Goal: Information Seeking & Learning: Learn about a topic

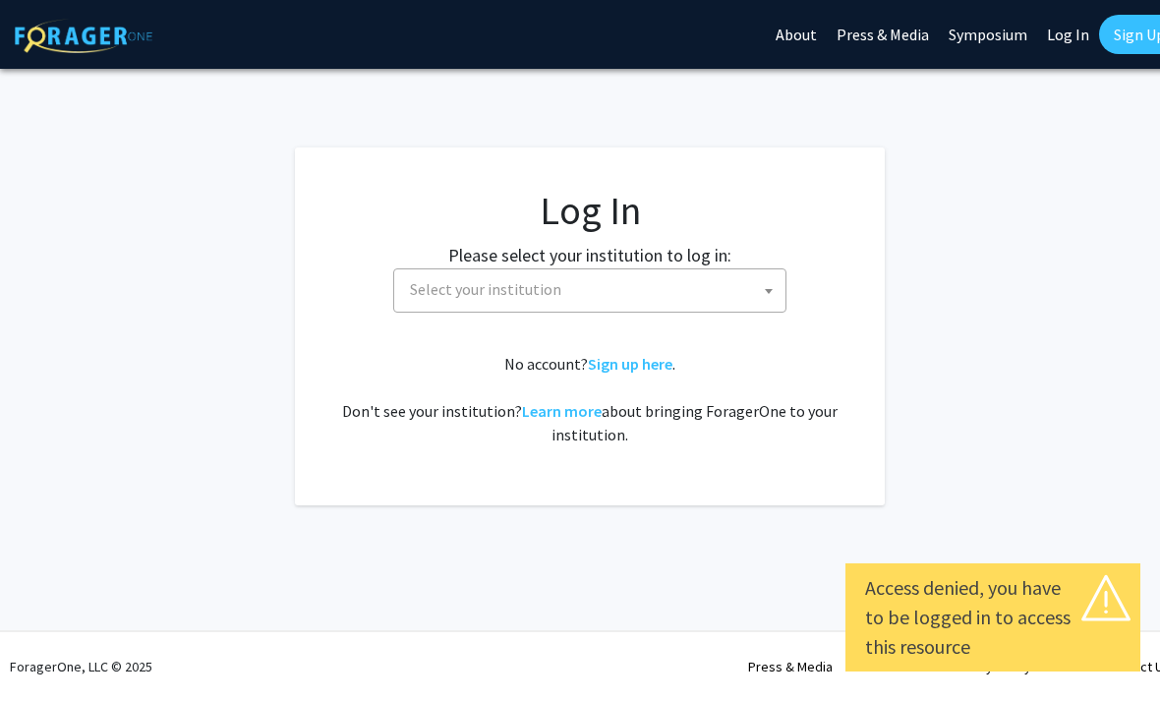
click at [717, 290] on span "Select your institution" at bounding box center [593, 289] width 383 height 40
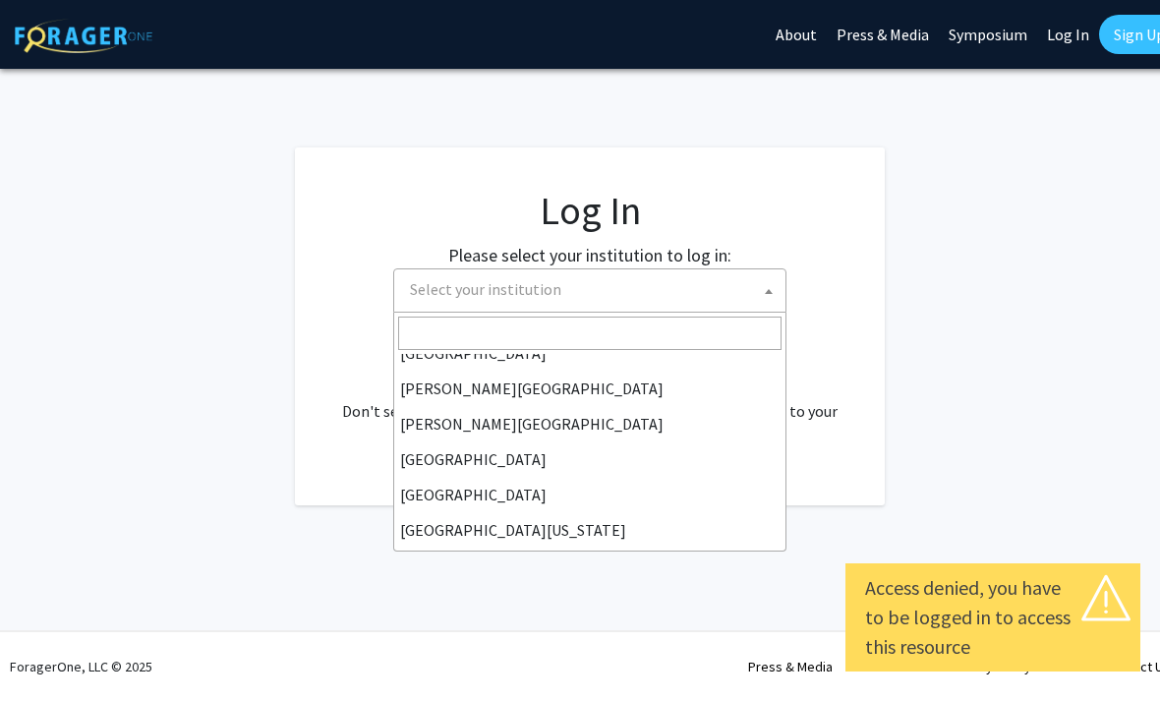
scroll to position [55, 0]
click at [613, 323] on input "Search" at bounding box center [589, 332] width 383 height 33
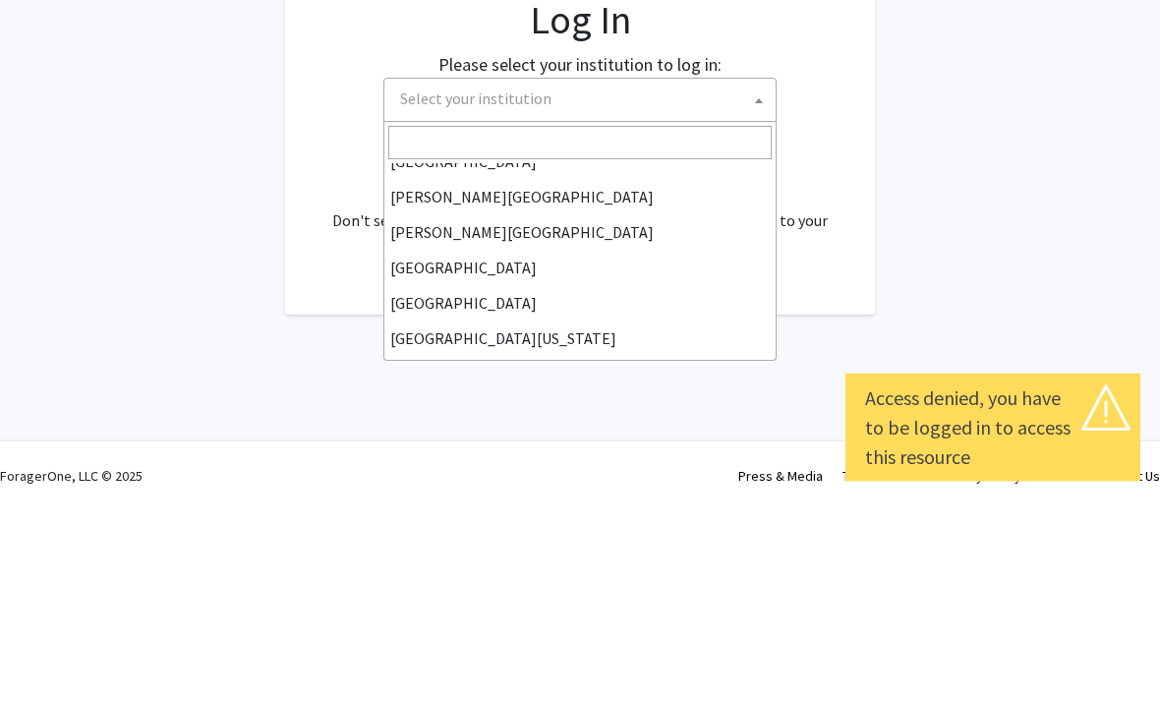
click at [448, 269] on span "Select your institution" at bounding box center [583, 289] width 383 height 40
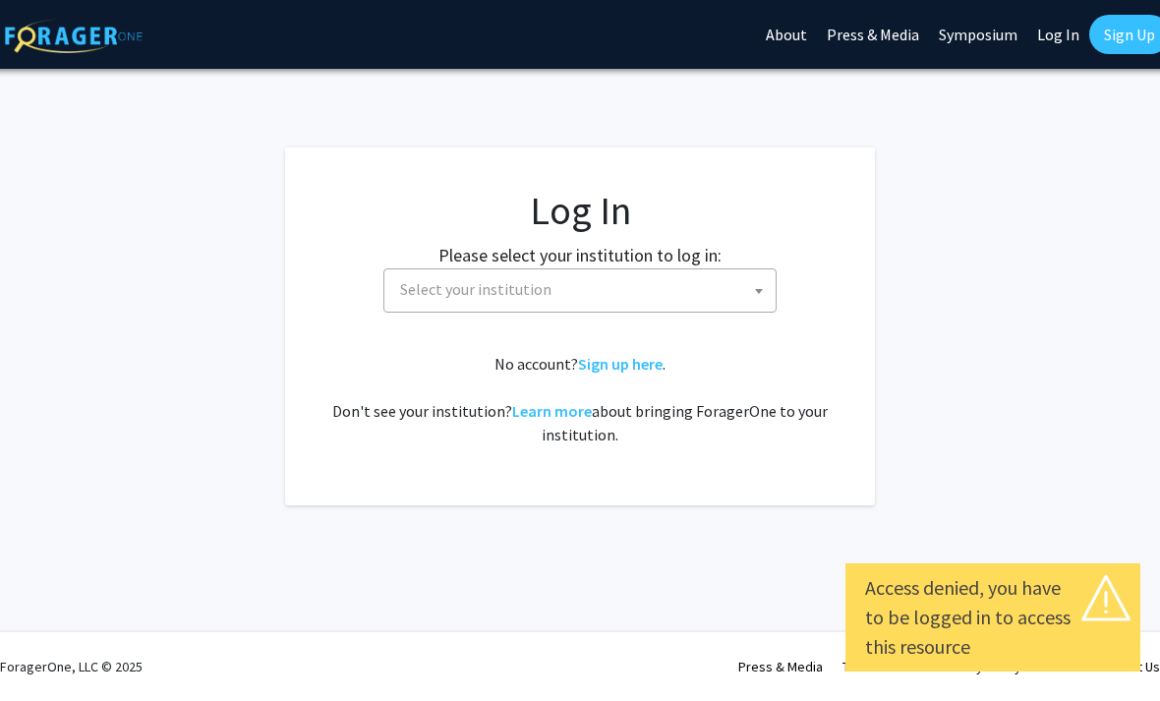
click at [428, 260] on div "Please select your institution to log in: Baylor University Brandeis University…" at bounding box center [580, 277] width 540 height 71
click at [427, 303] on span "Select your institution" at bounding box center [583, 289] width 383 height 40
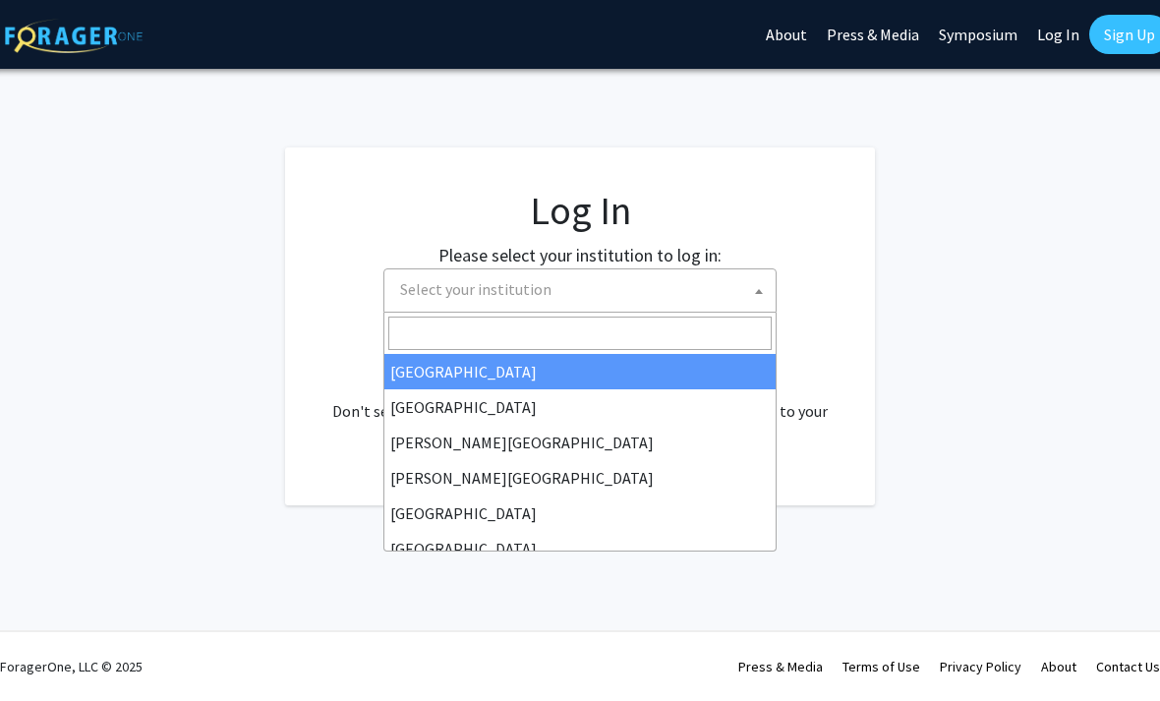
click at [415, 337] on input "Search" at bounding box center [579, 332] width 383 height 33
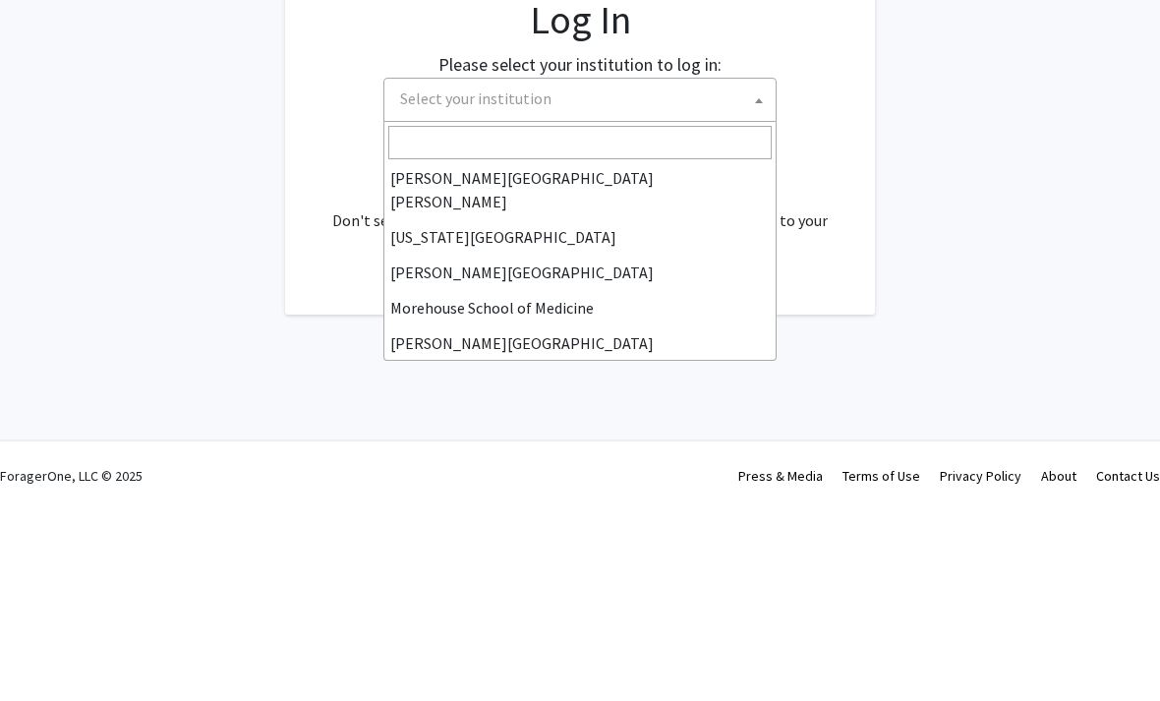
scroll to position [391, 0]
select select "1"
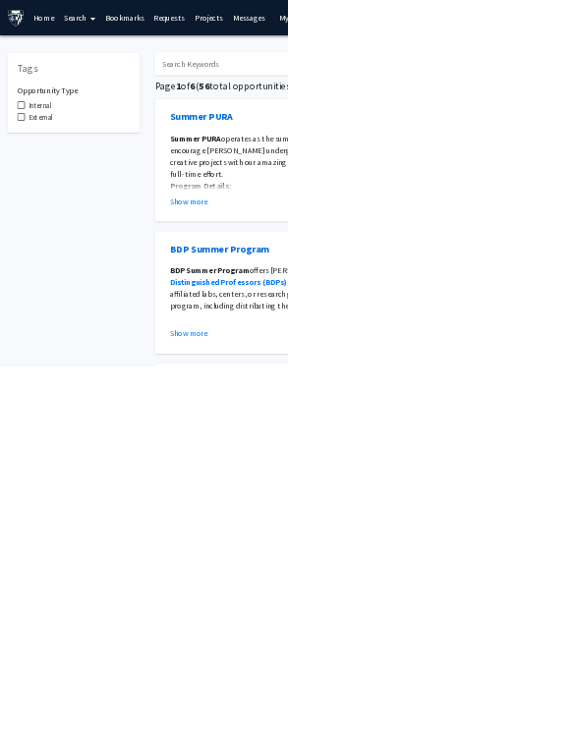
click at [169, 45] on link "Search" at bounding box center [159, 35] width 83 height 69
click at [359, 52] on link "Requests" at bounding box center [339, 35] width 82 height 69
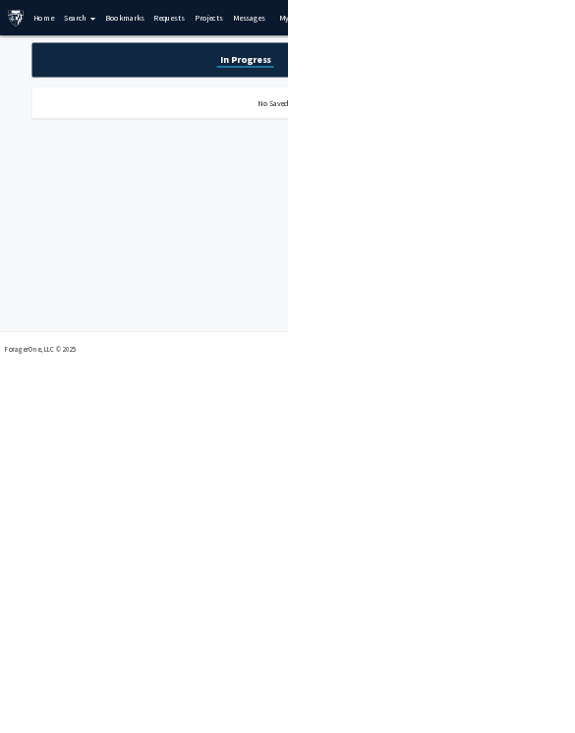
click at [423, 42] on link "Projects" at bounding box center [417, 35] width 77 height 69
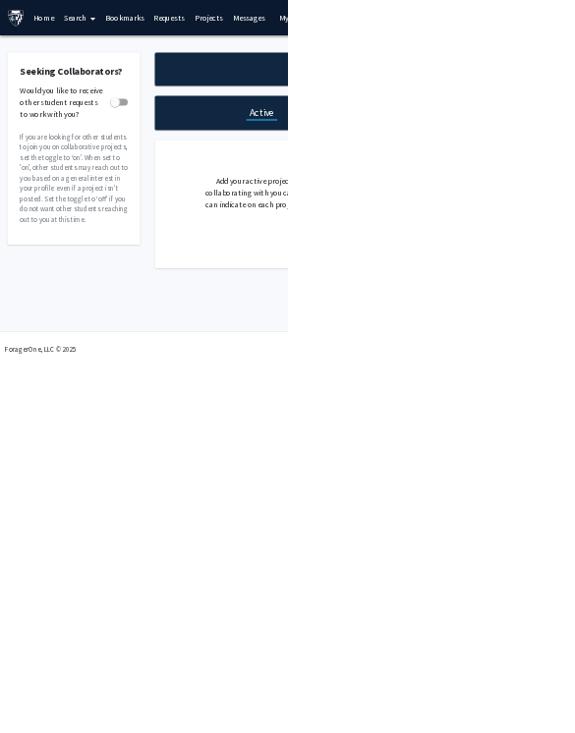
click at [177, 41] on span at bounding box center [182, 36] width 18 height 69
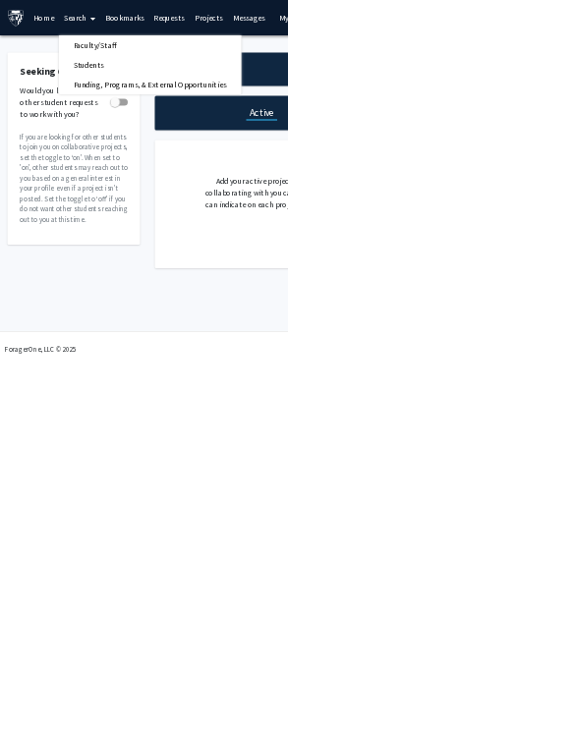
click at [409, 176] on span "Funding, Programs, & External Opportunities" at bounding box center [300, 168] width 365 height 39
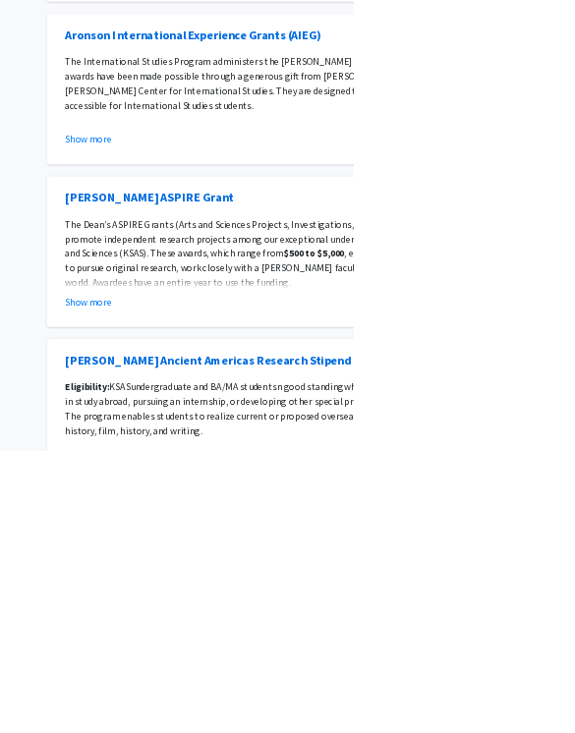
scroll to position [1706, 234]
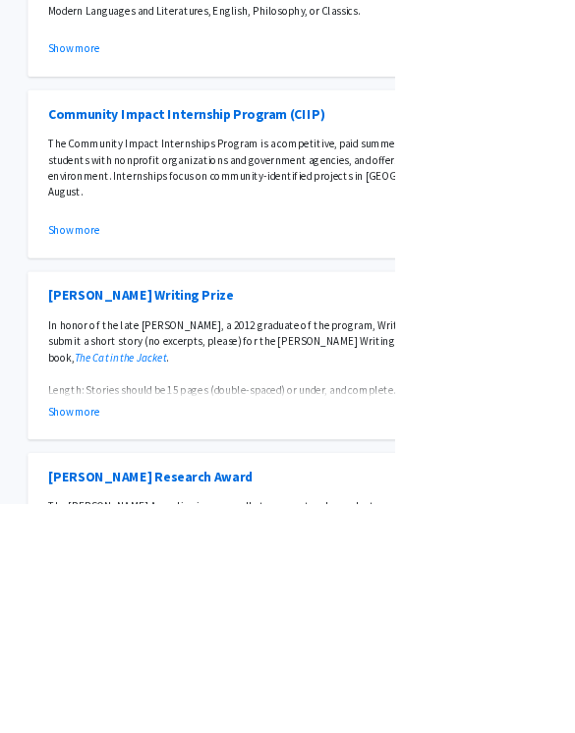
scroll to position [1677, 268]
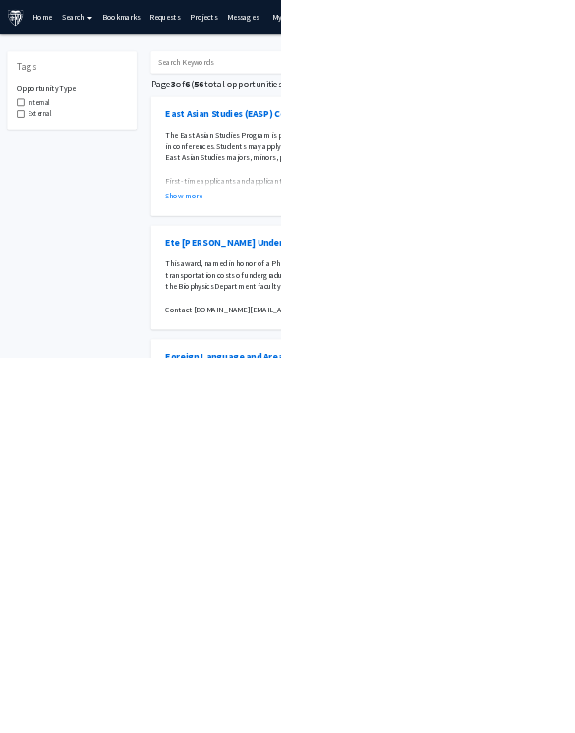
click at [0, 664] on html "Skip navigation Home Search Bookmarks Requests Projects Messages My Profile Jia…" at bounding box center [287, 366] width 575 height 733
